Goal: Task Accomplishment & Management: Use online tool/utility

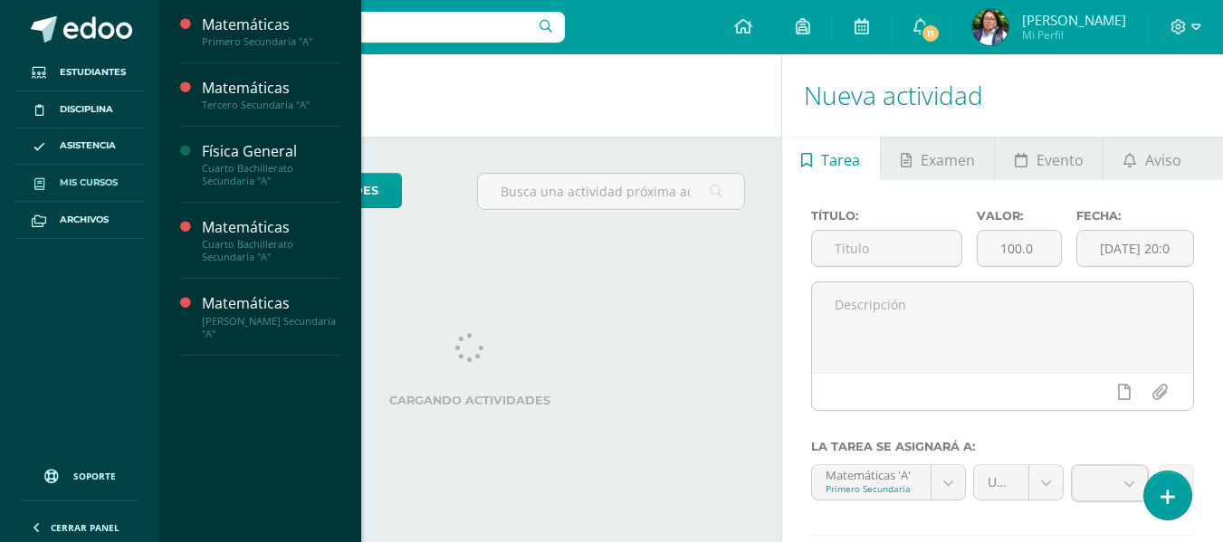
click at [108, 190] on span "Mis cursos" at bounding box center [89, 183] width 58 height 14
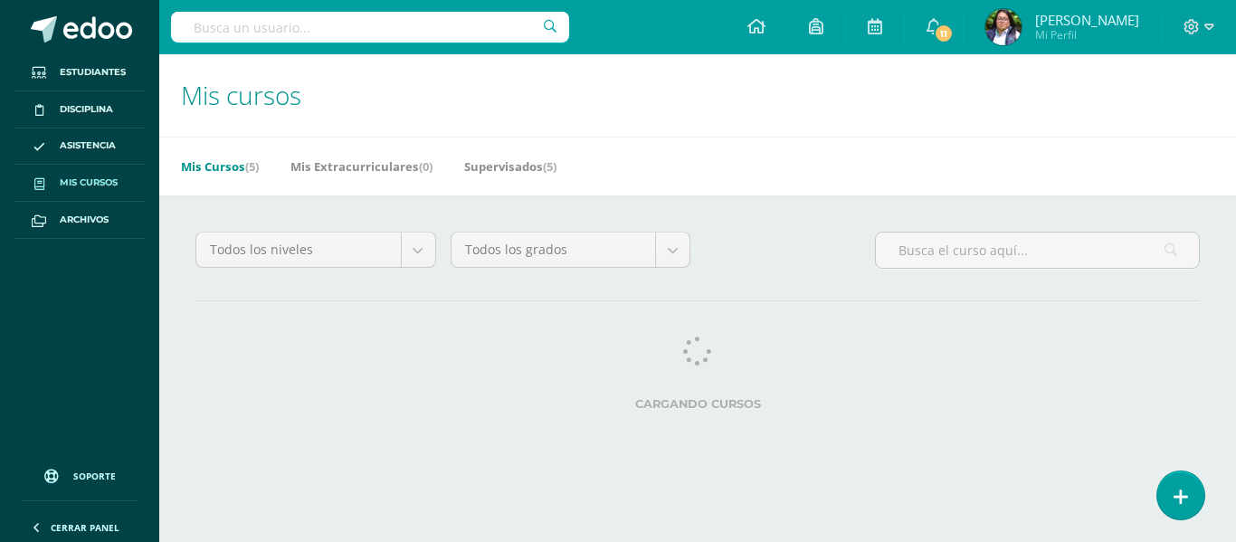
click at [101, 185] on span "Mis cursos" at bounding box center [89, 183] width 58 height 14
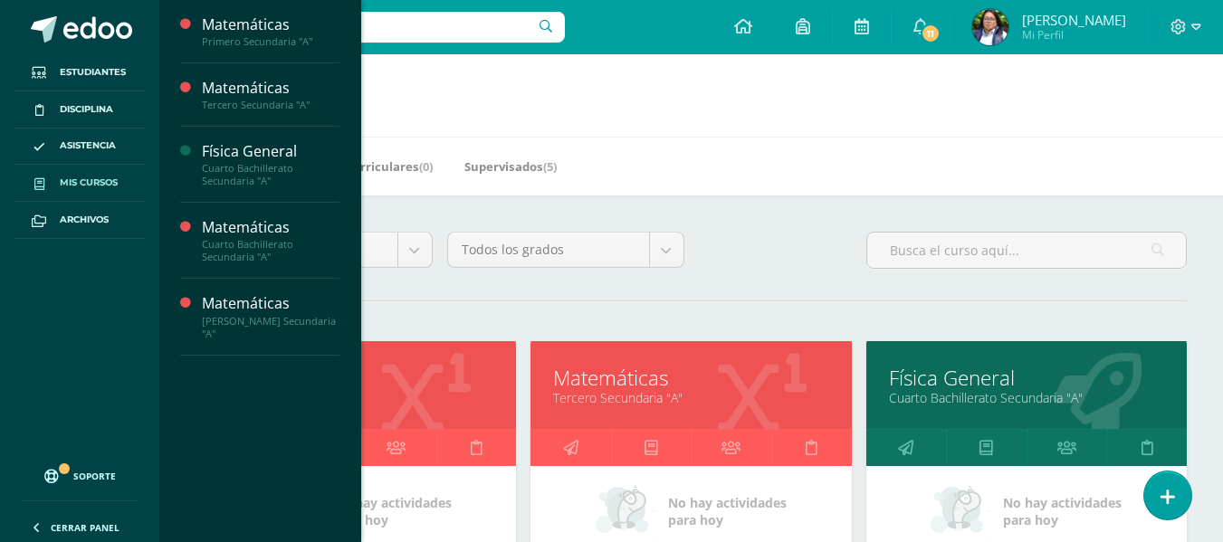
click at [1051, 382] on link "Física General" at bounding box center [1026, 378] width 275 height 28
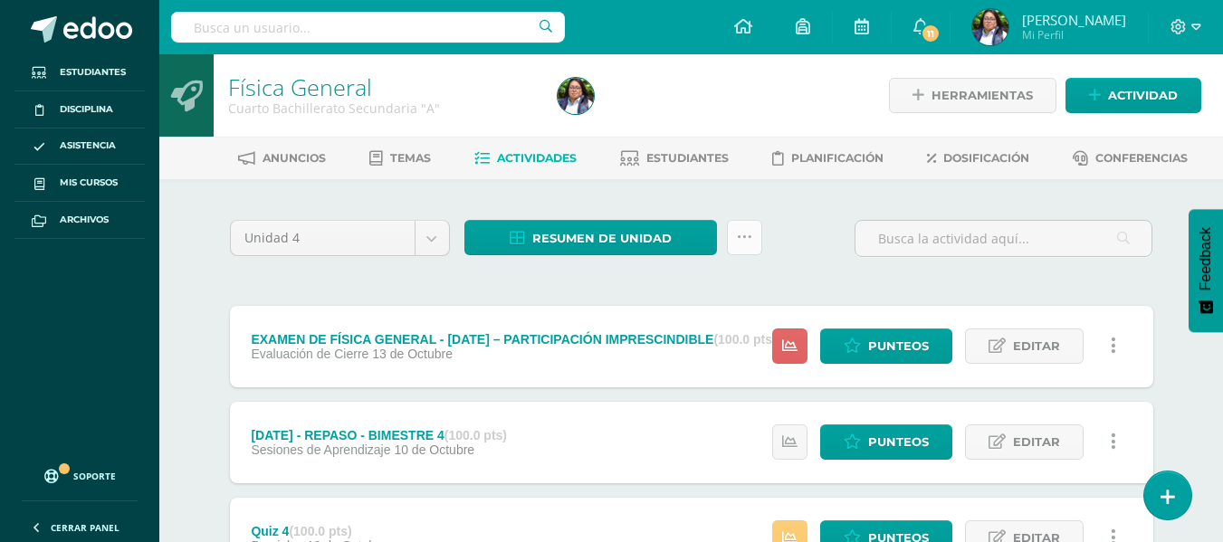
click at [736, 247] on link at bounding box center [744, 237] width 35 height 35
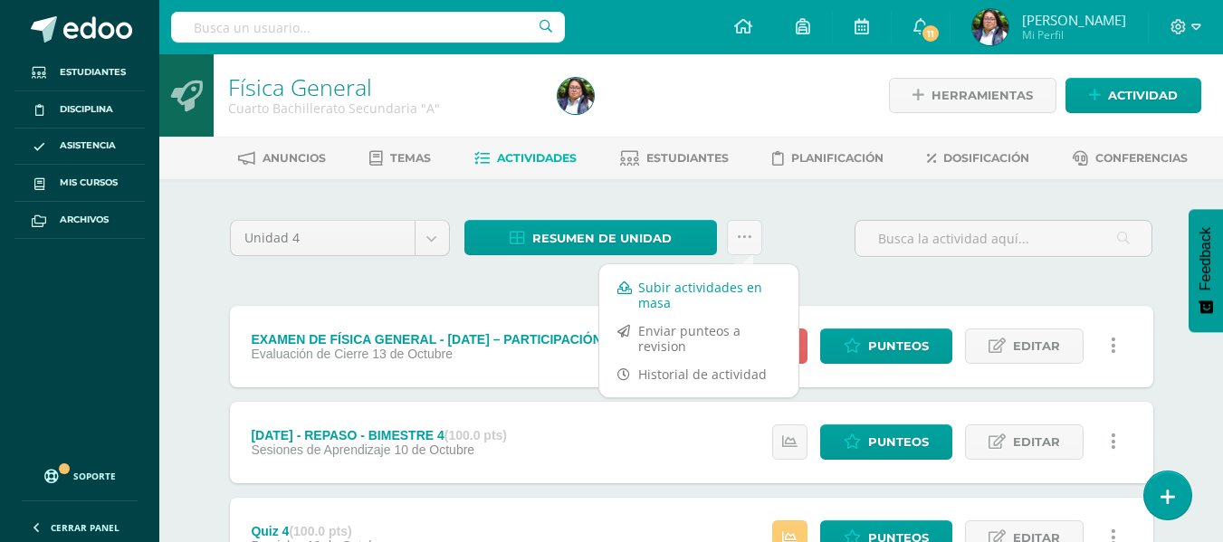
click at [673, 298] on link "Subir actividades en masa" at bounding box center [698, 294] width 199 height 43
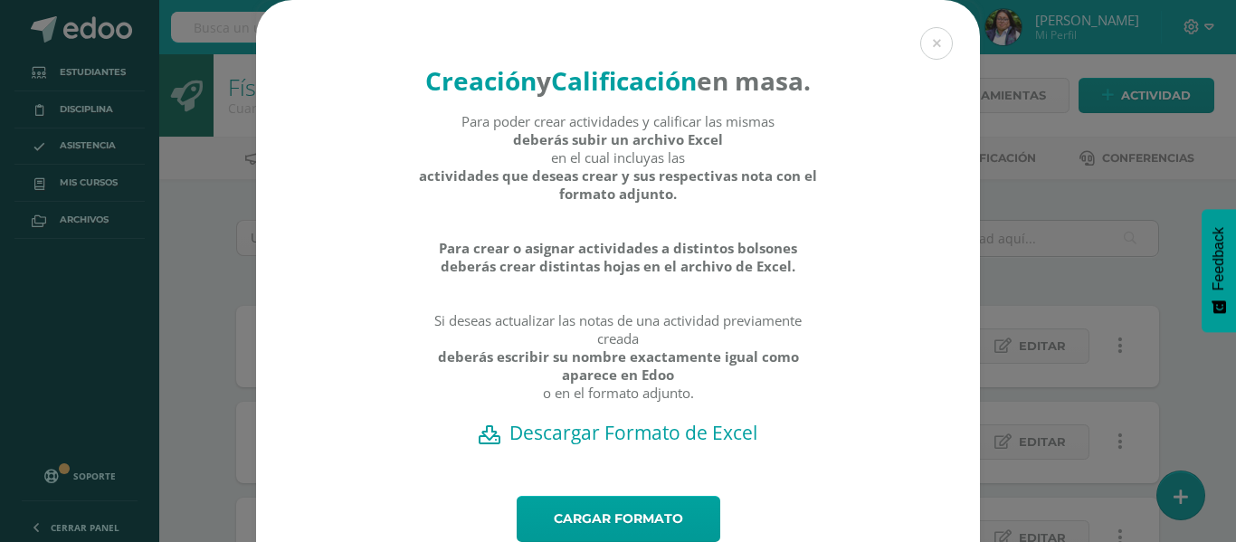
click at [596, 445] on h2 "Descargar Formato de Excel" at bounding box center [618, 432] width 661 height 25
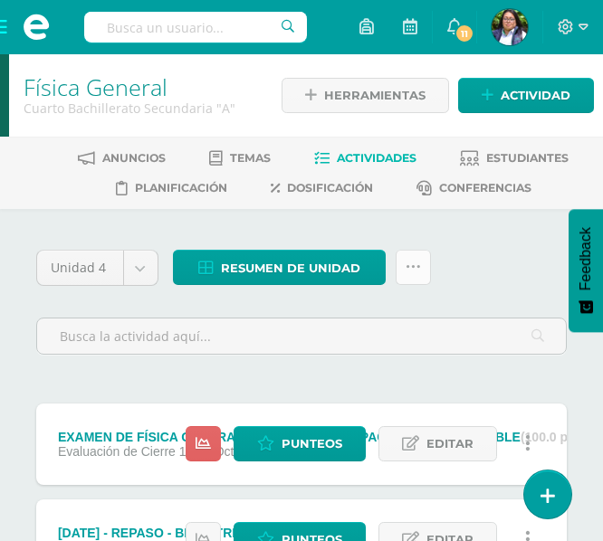
click at [406, 264] on icon at bounding box center [412, 267] width 15 height 15
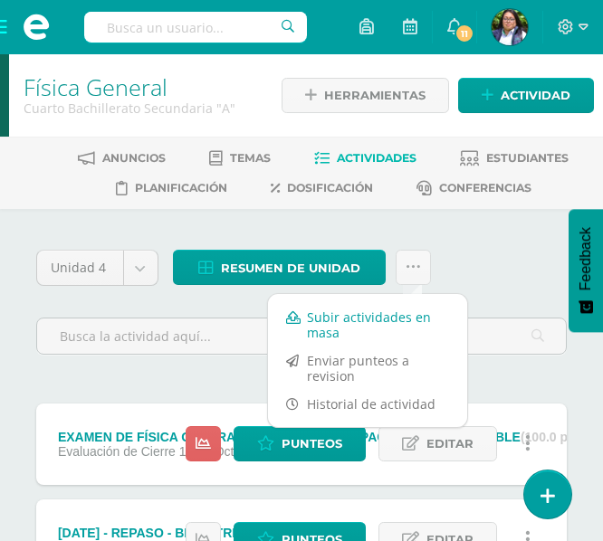
click at [327, 316] on link "Subir actividades en masa" at bounding box center [367, 324] width 199 height 43
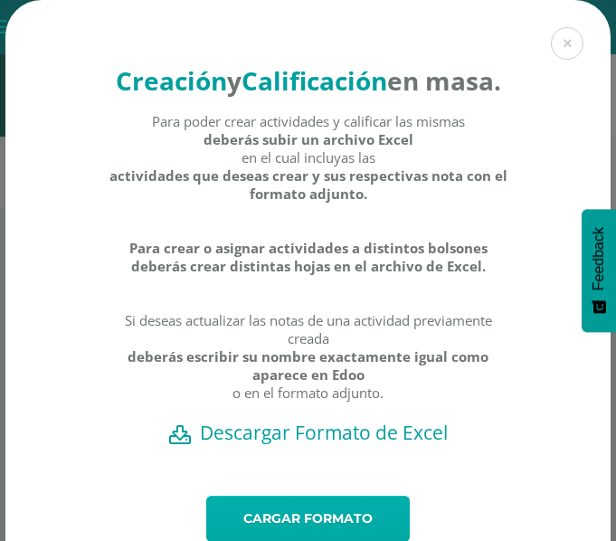
click at [271, 537] on link "Cargar formato" at bounding box center [308, 519] width 204 height 46
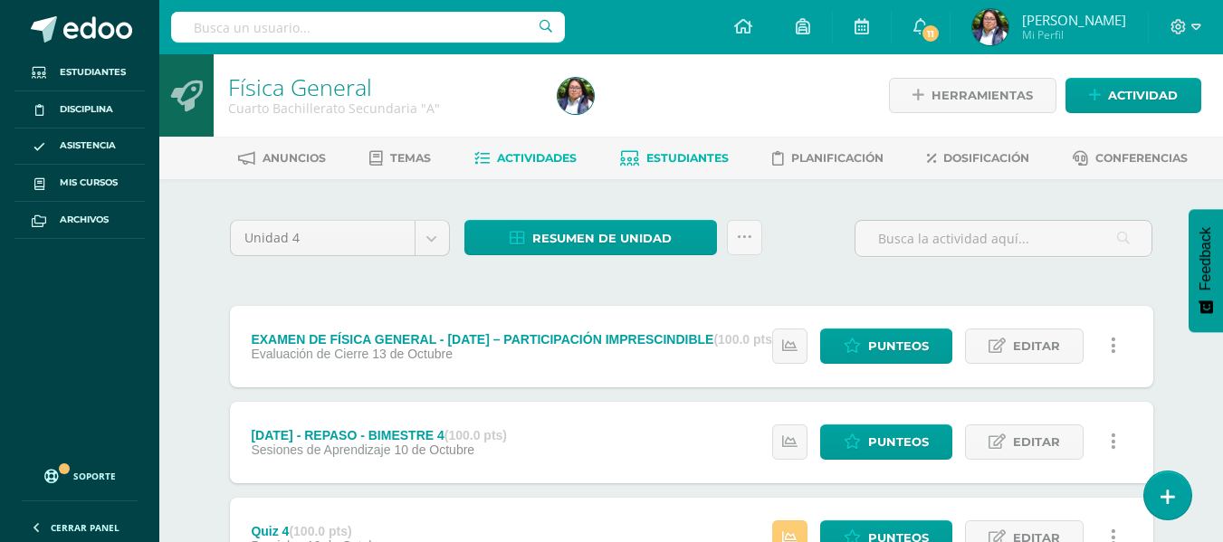
click at [671, 167] on link "Estudiantes" at bounding box center [674, 158] width 109 height 29
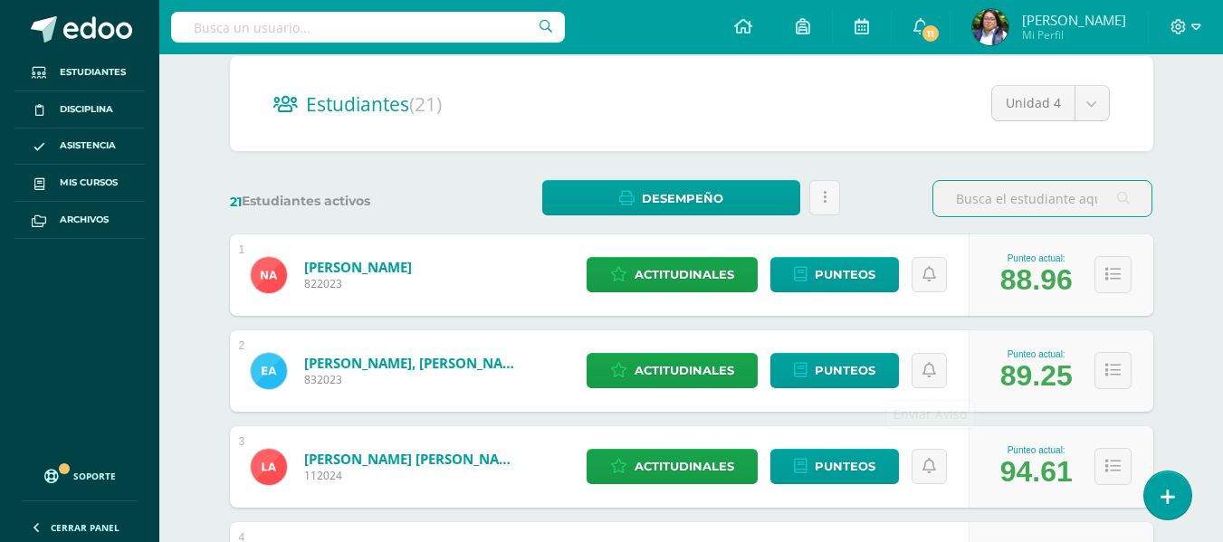
scroll to position [181, 0]
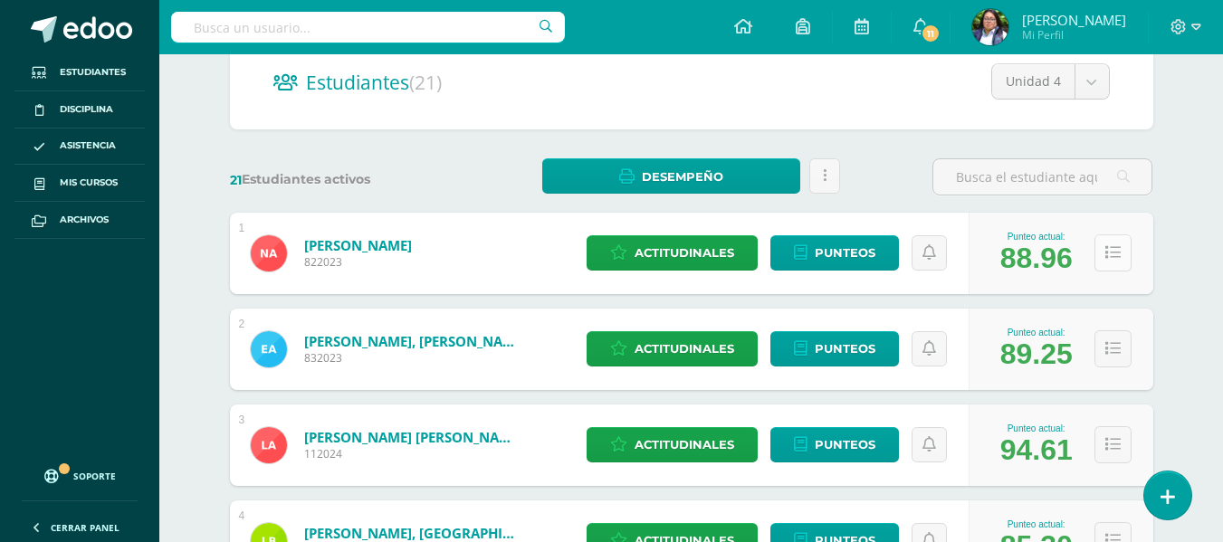
click at [1118, 248] on icon at bounding box center [1112, 252] width 15 height 15
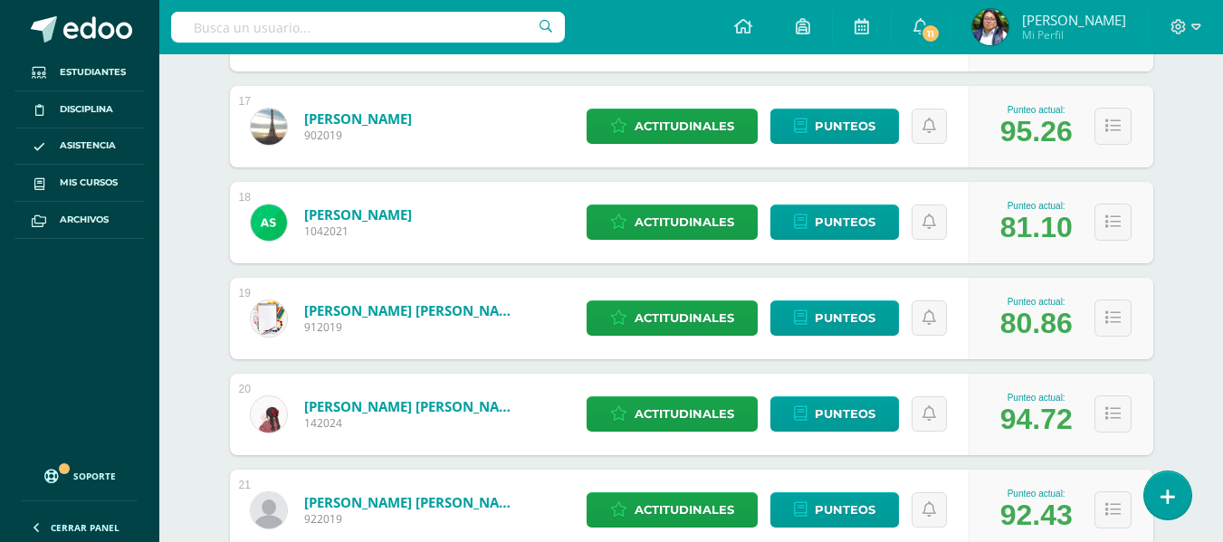
scroll to position [2504, 0]
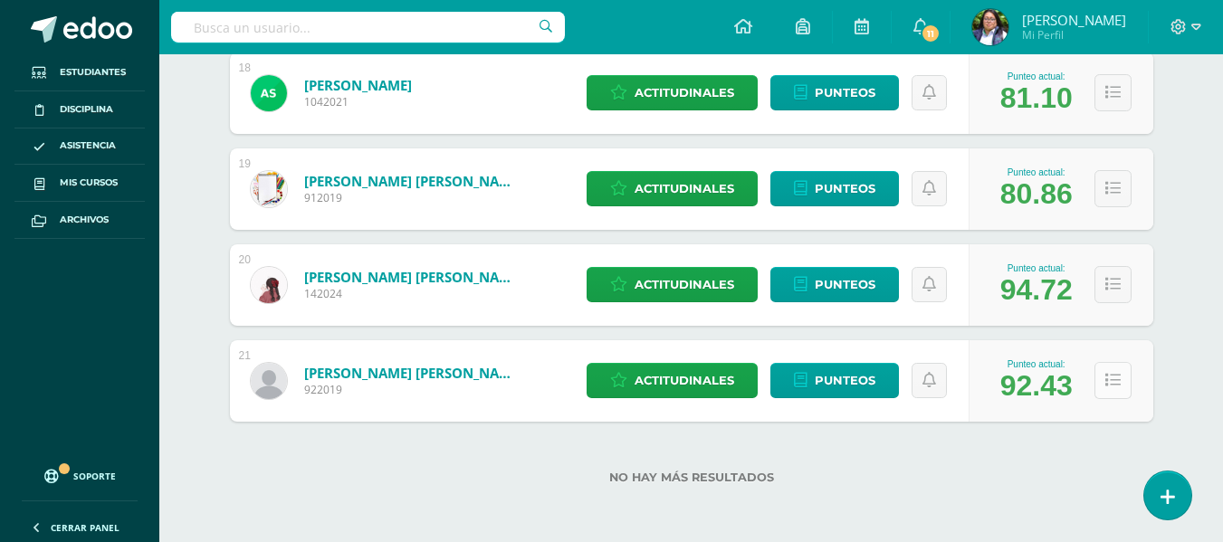
click at [1108, 388] on icon at bounding box center [1112, 380] width 15 height 15
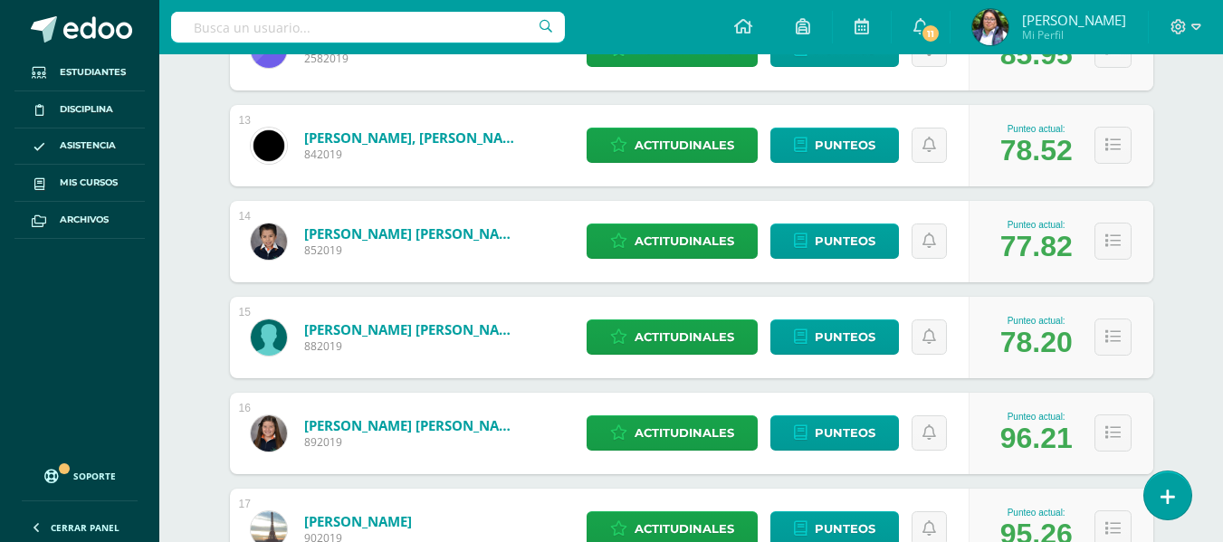
scroll to position [1961, 0]
